Goal: Check status: Check status

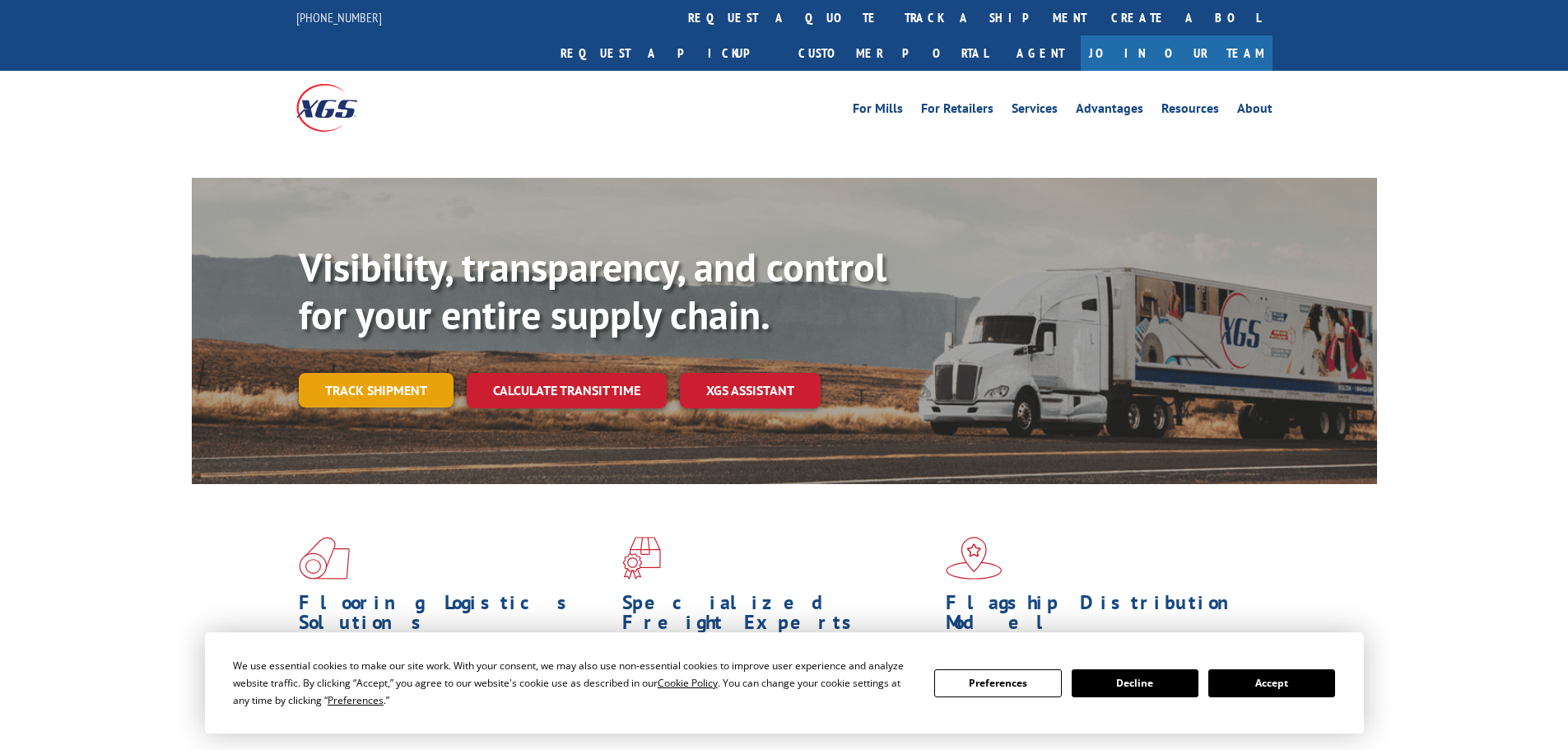
click at [369, 373] on link "Track shipment" at bounding box center [377, 391] width 155 height 35
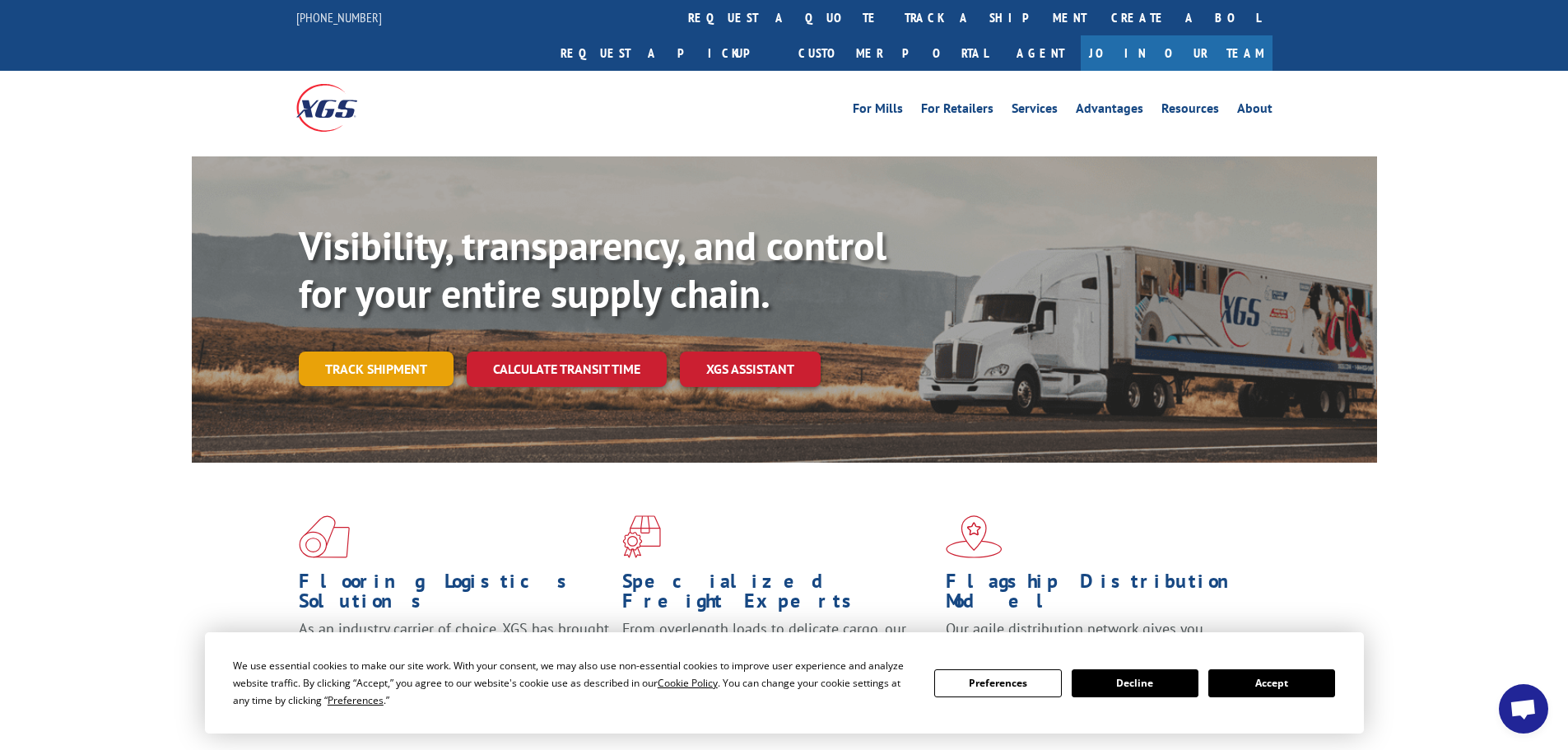
click at [384, 352] on link "Track shipment" at bounding box center [377, 369] width 155 height 35
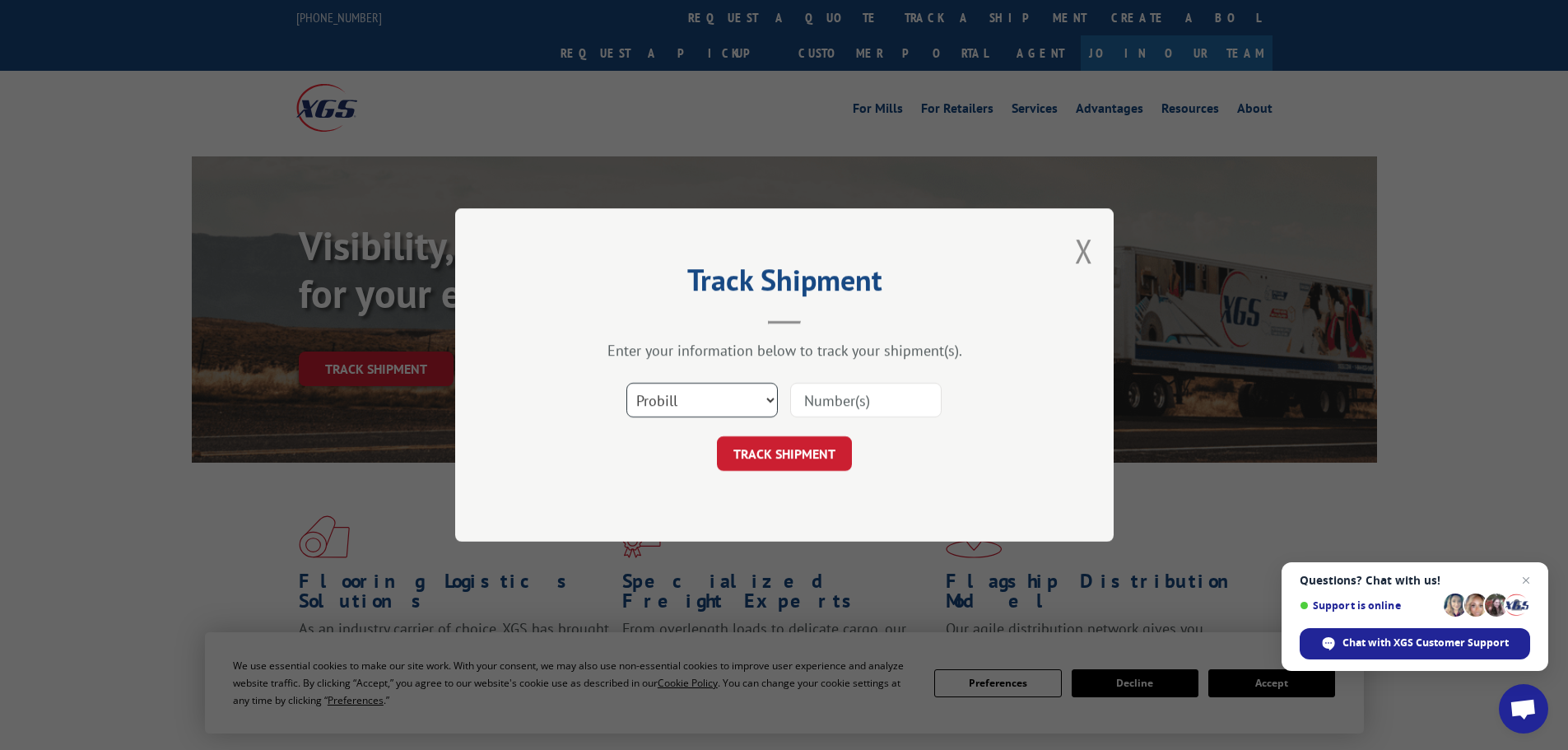
click at [760, 388] on select "Select category... Probill BOL PO" at bounding box center [702, 400] width 151 height 35
select select "po"
click at [626, 383] on select "Select category... Probill BOL PO" at bounding box center [702, 400] width 151 height 35
click at [837, 403] on input at bounding box center [866, 400] width 151 height 35
paste input "61511205"
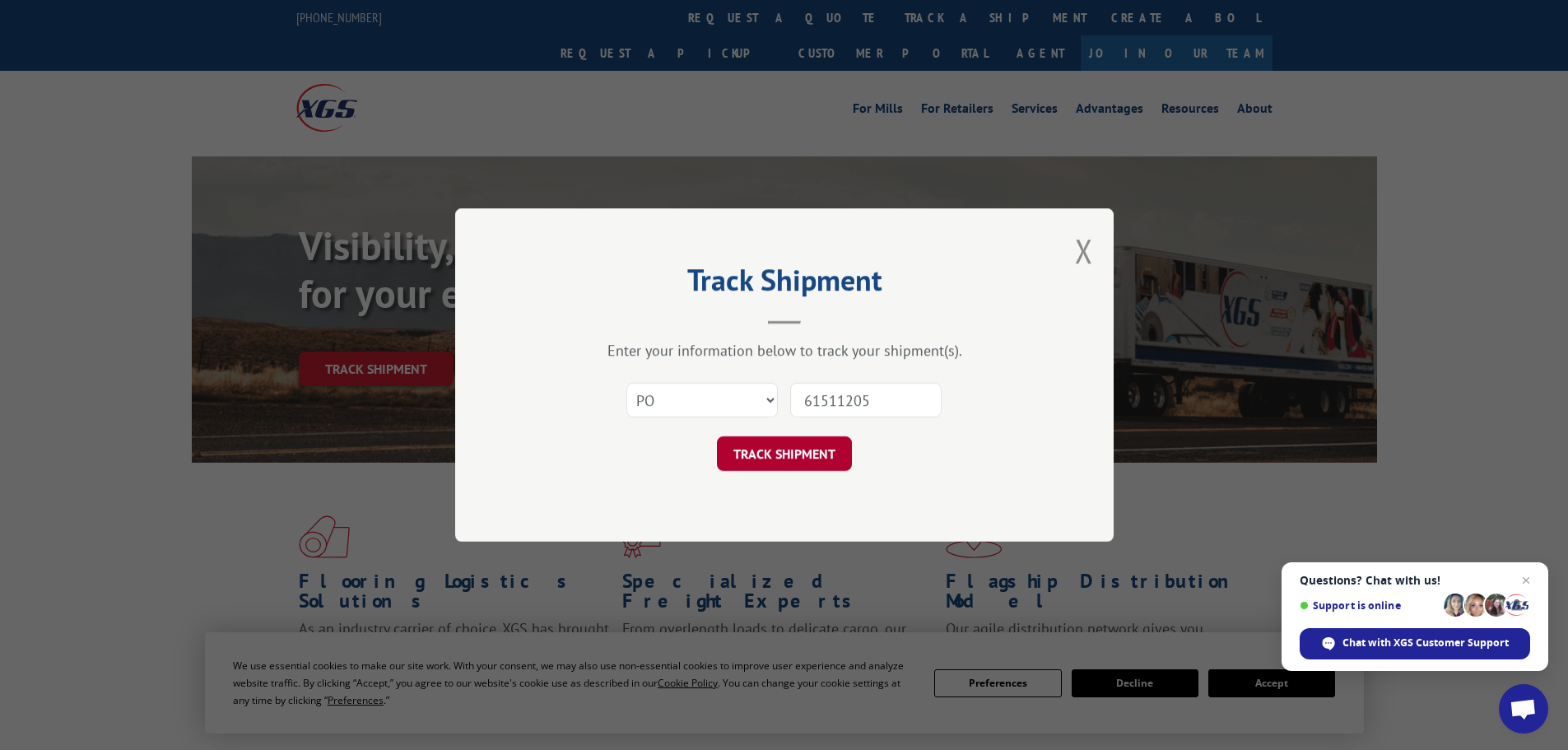
type input "61511205"
click at [824, 459] on button "TRACK SHIPMENT" at bounding box center [784, 454] width 135 height 35
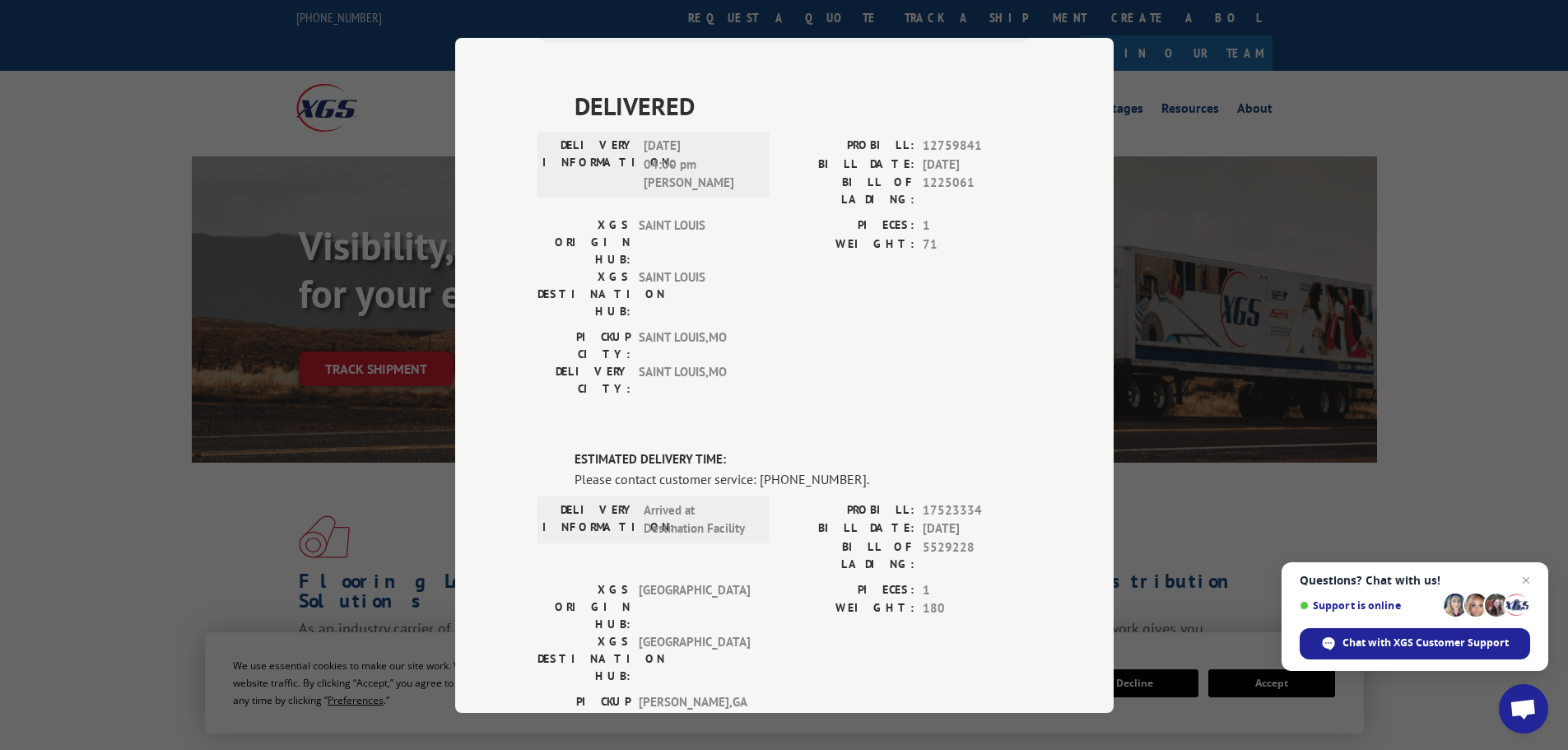
scroll to position [741, 0]
